Goal: Use online tool/utility: Utilize a website feature to perform a specific function

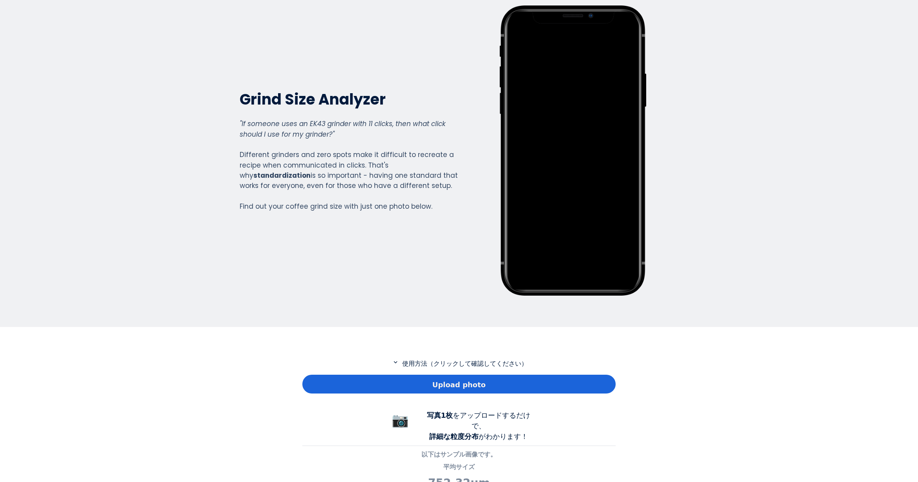
scroll to position [157, 0]
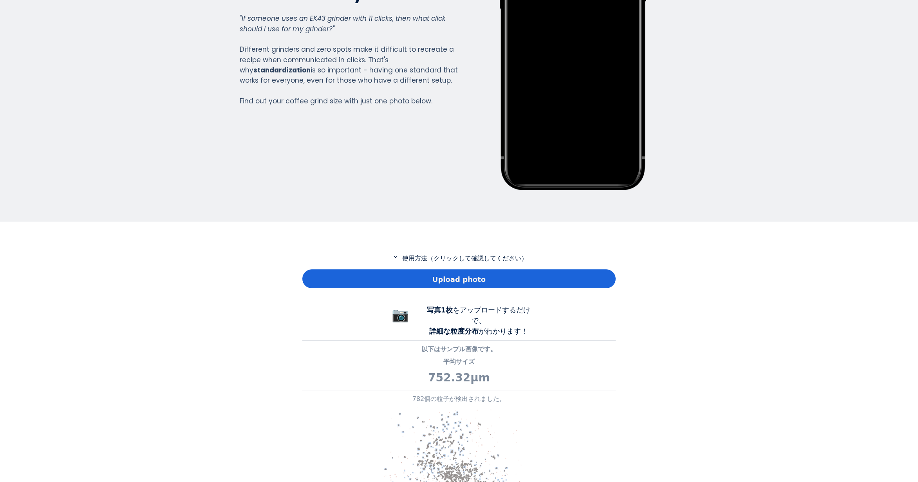
click at [334, 285] on div "Upload photo" at bounding box center [458, 278] width 313 height 19
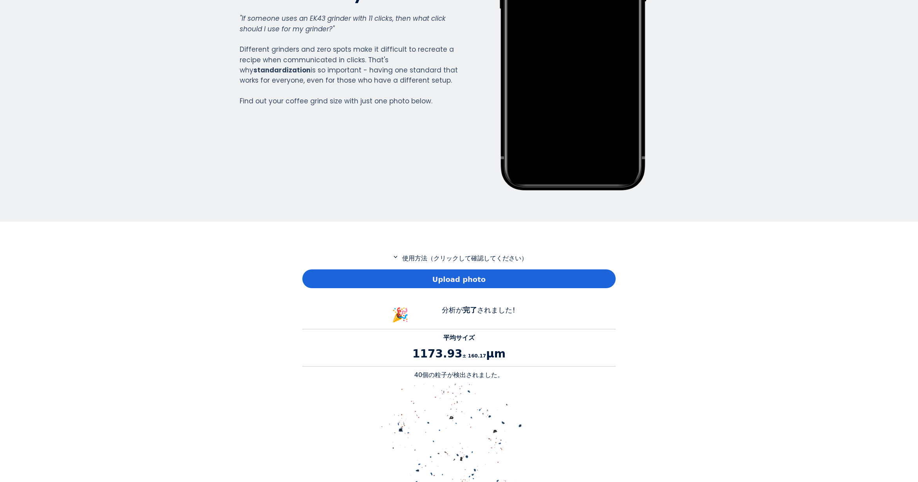
scroll to position [719, 313]
click at [422, 375] on p "40個の粒子が検出されました。" at bounding box center [458, 374] width 313 height 9
copy p "40"
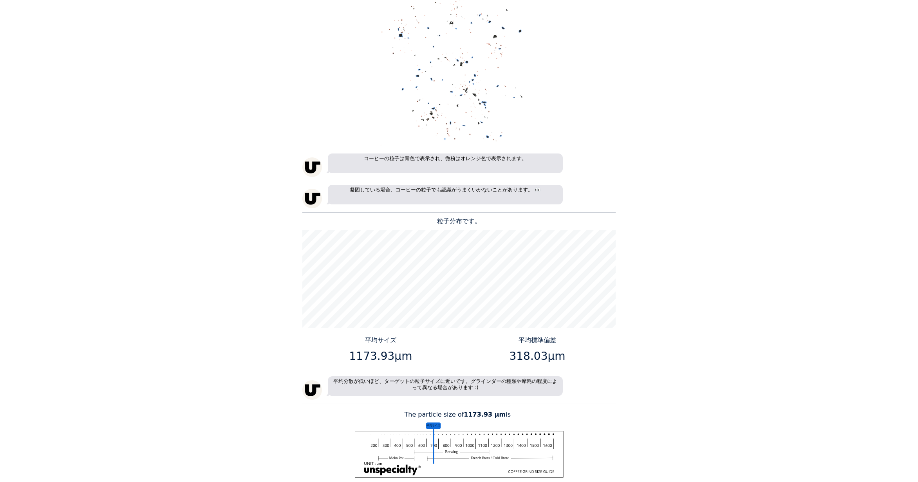
scroll to position [627, 0]
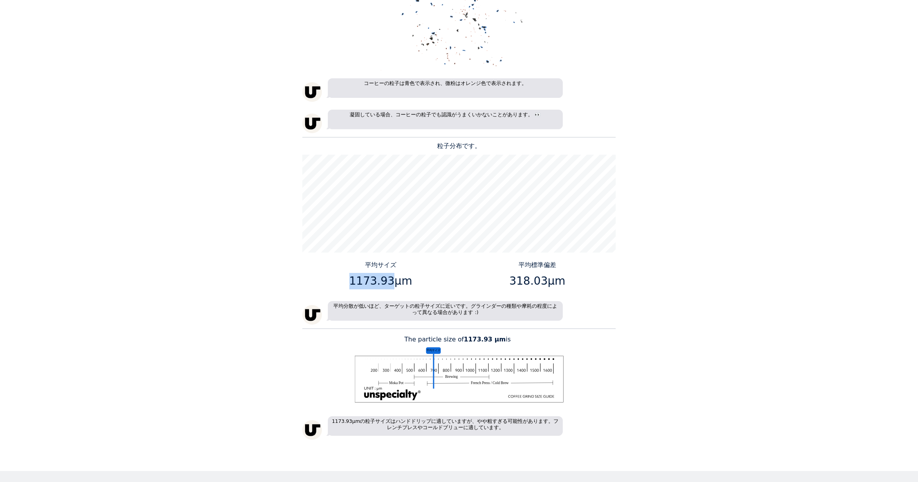
drag, startPoint x: 388, startPoint y: 282, endPoint x: 354, endPoint y: 282, distance: 33.3
click at [354, 282] on p "1173.93μm" at bounding box center [380, 281] width 151 height 16
copy p "1173.93"
drag, startPoint x: 543, startPoint y: 285, endPoint x: 510, endPoint y: 284, distance: 33.7
click at [510, 284] on p "318.03μm" at bounding box center [537, 281] width 151 height 16
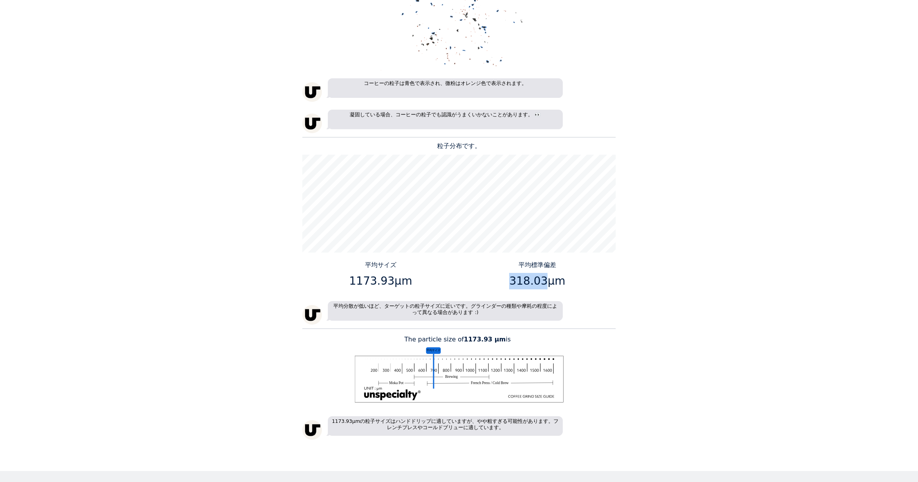
copy p "318.03"
